Goal: Transaction & Acquisition: Purchase product/service

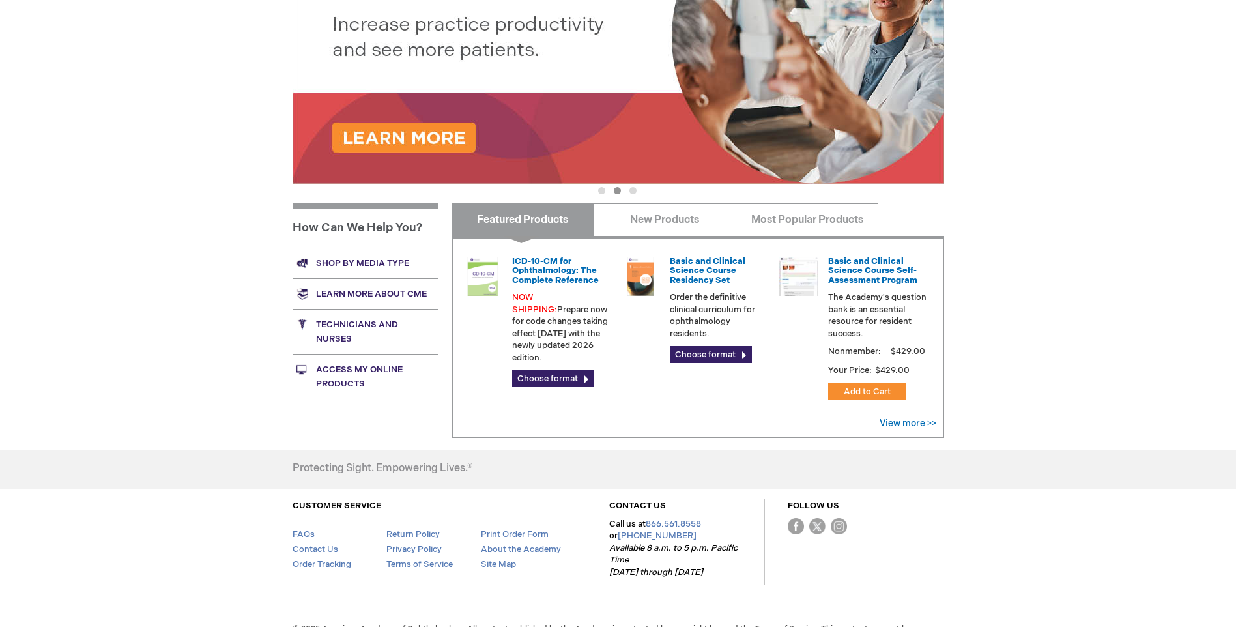
scroll to position [326, 0]
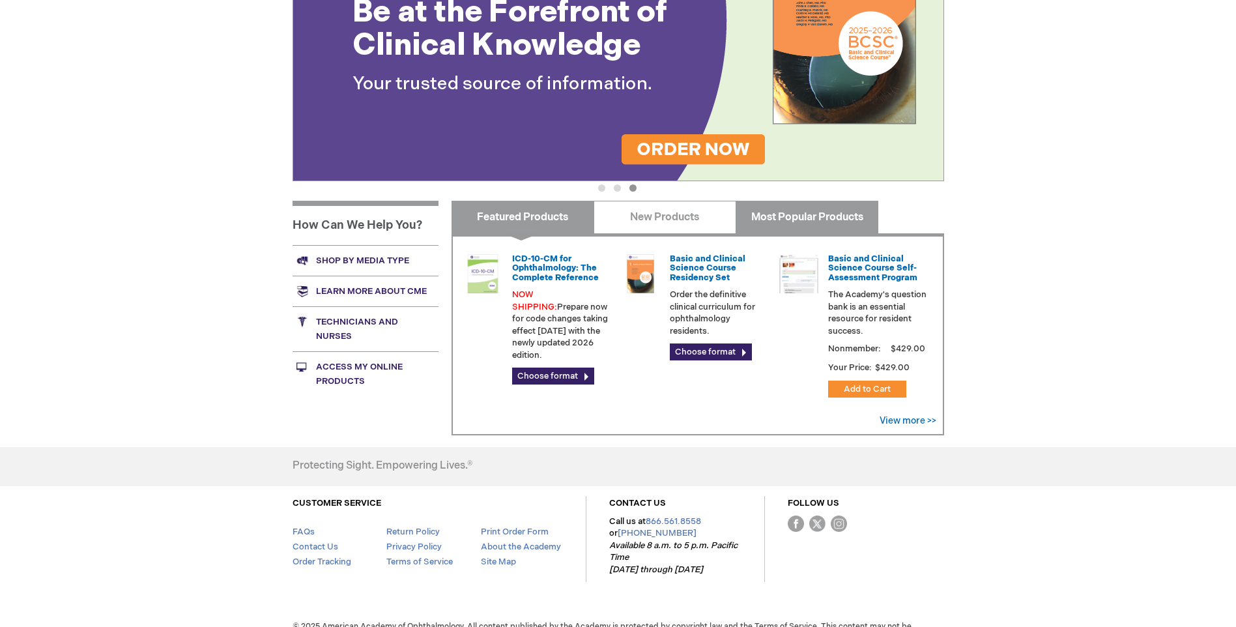
click at [825, 216] on link "Most Popular Products" at bounding box center [806, 217] width 143 height 33
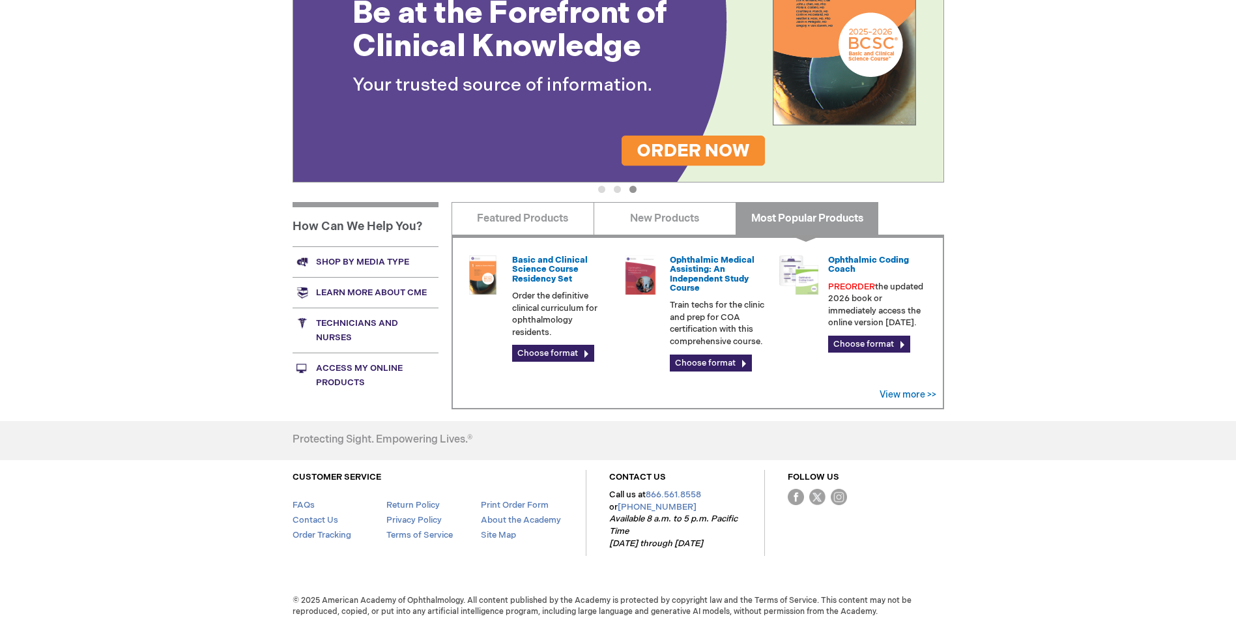
scroll to position [324, 0]
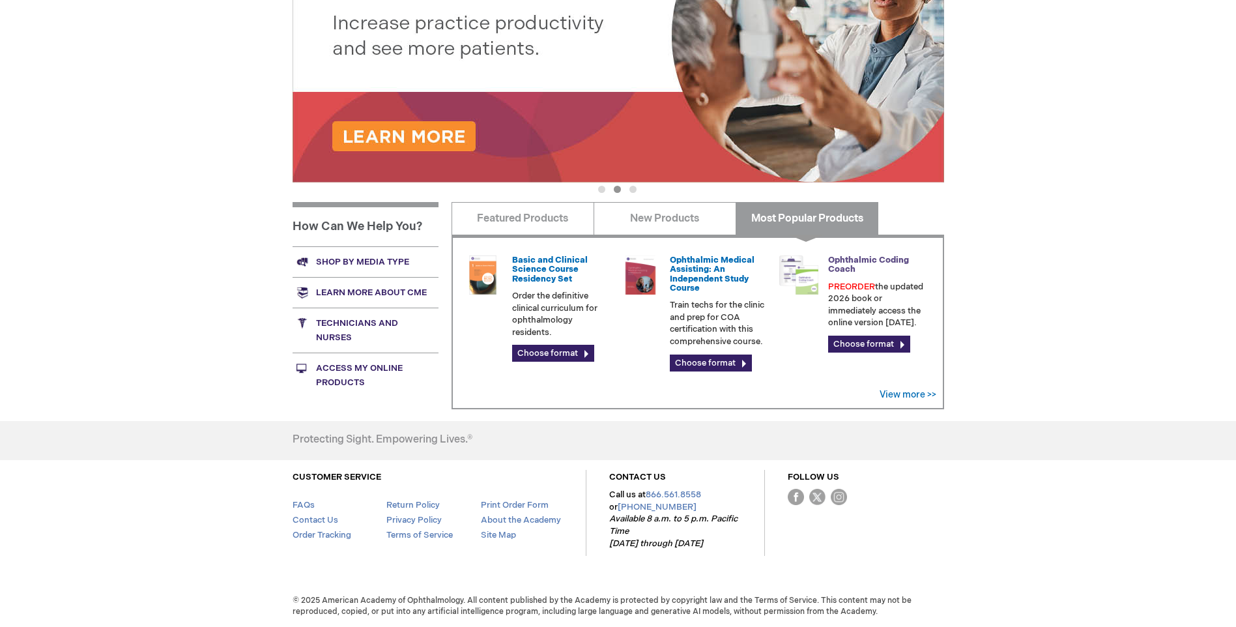
click at [837, 266] on link "Ophthalmic Coding Coach" at bounding box center [868, 265] width 81 height 20
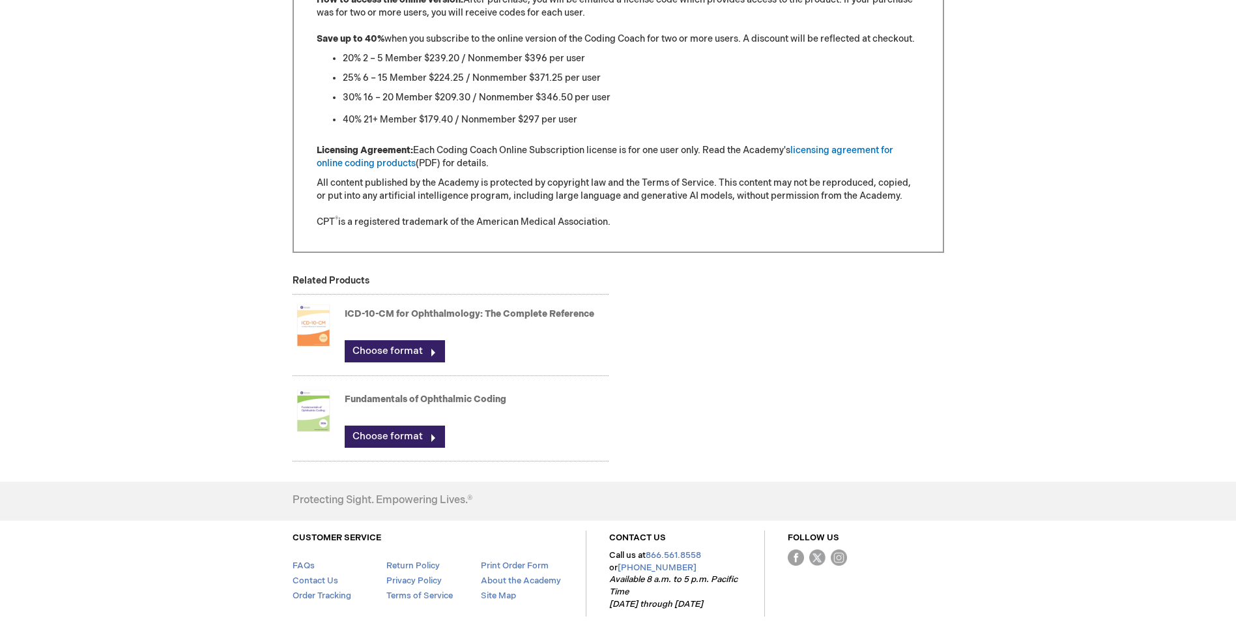
scroll to position [1216, 0]
